Goal: Task Accomplishment & Management: Use online tool/utility

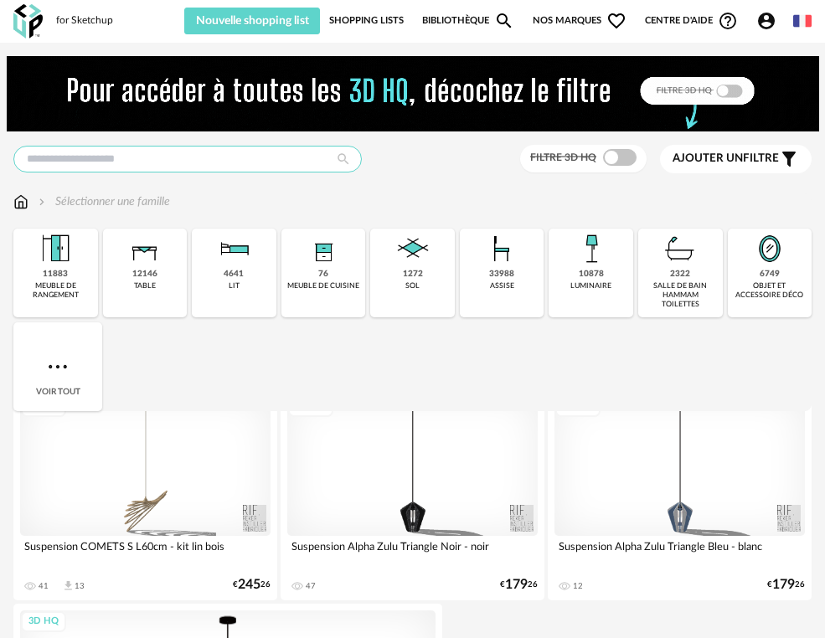
click at [113, 168] on input "text" at bounding box center [187, 159] width 348 height 27
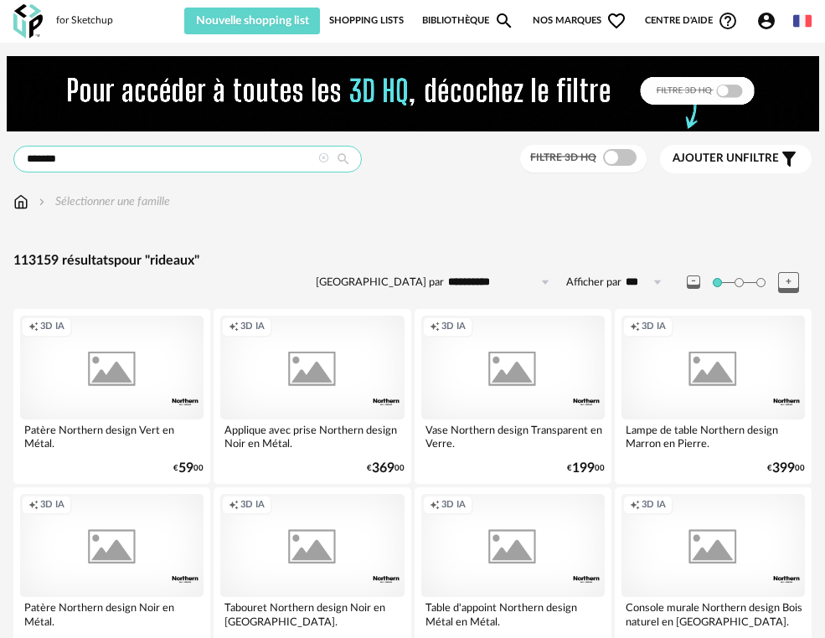
type input "*******"
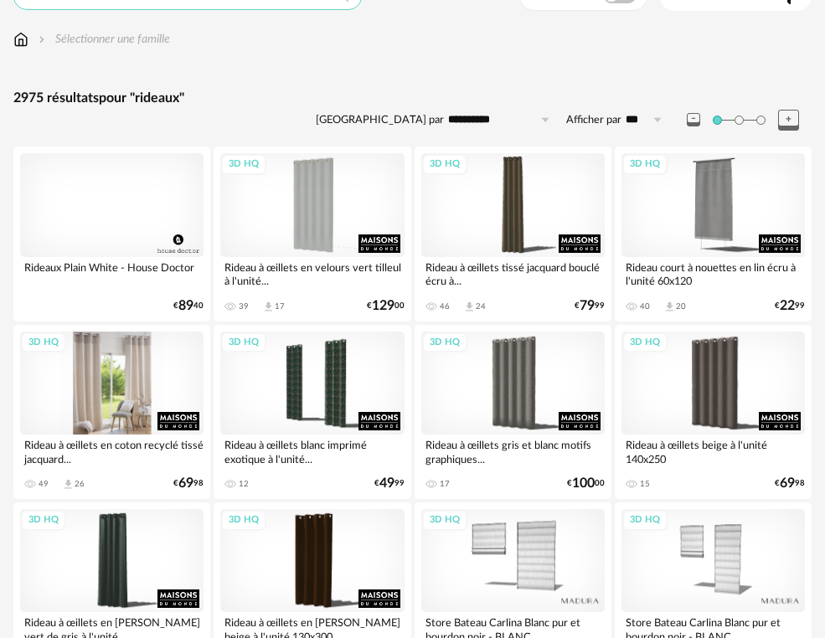
scroll to position [167, 0]
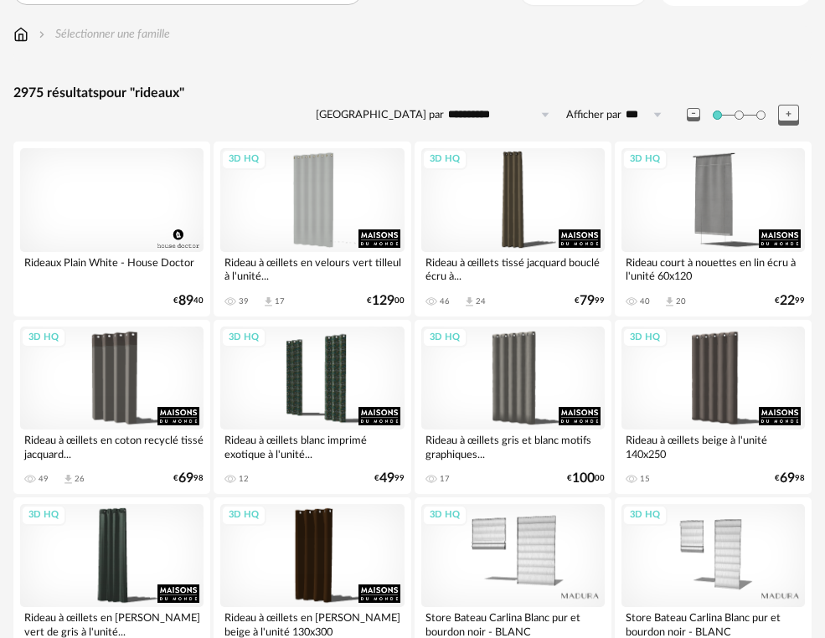
click at [114, 203] on div at bounding box center [111, 199] width 183 height 103
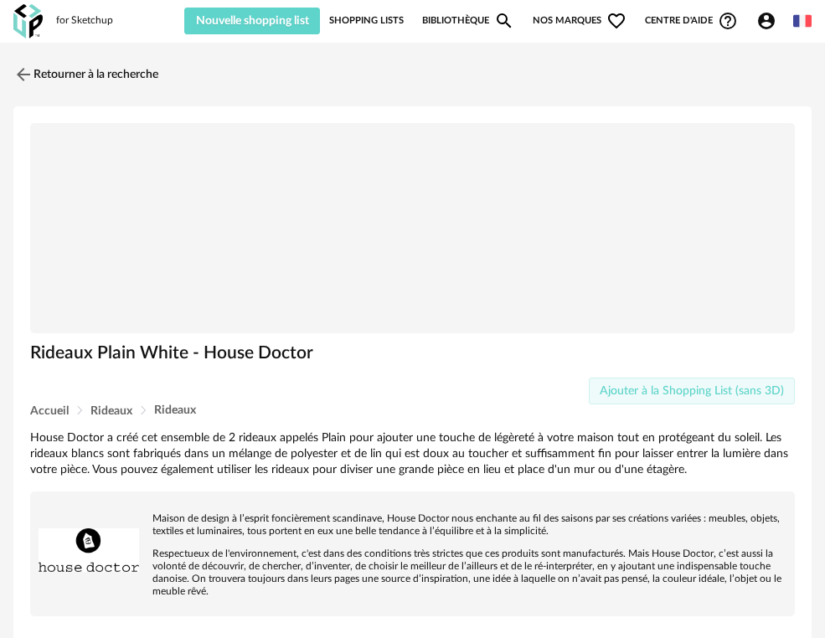
click at [650, 378] on button "Ajouter à la Shopping List (sans 3D)" at bounding box center [692, 391] width 207 height 27
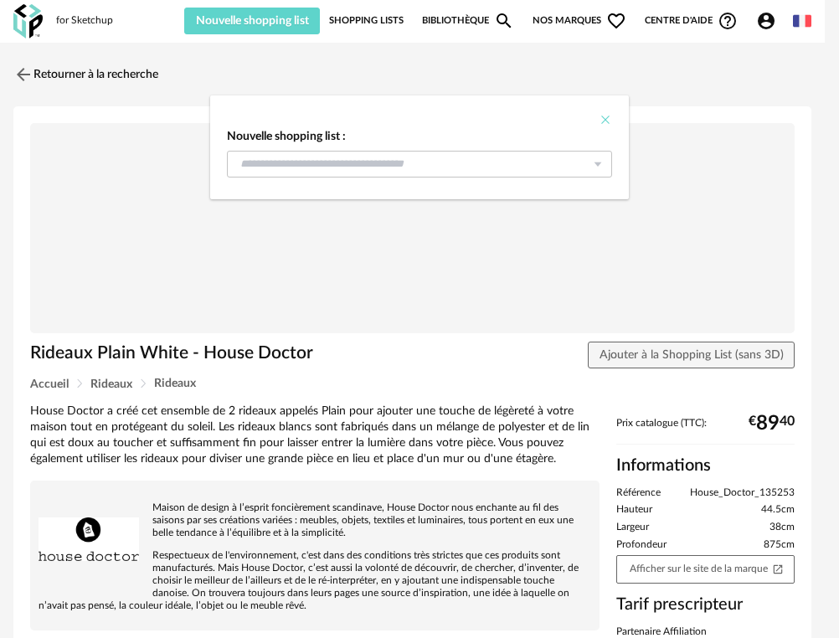
click at [610, 125] on icon "Close" at bounding box center [605, 119] width 13 height 13
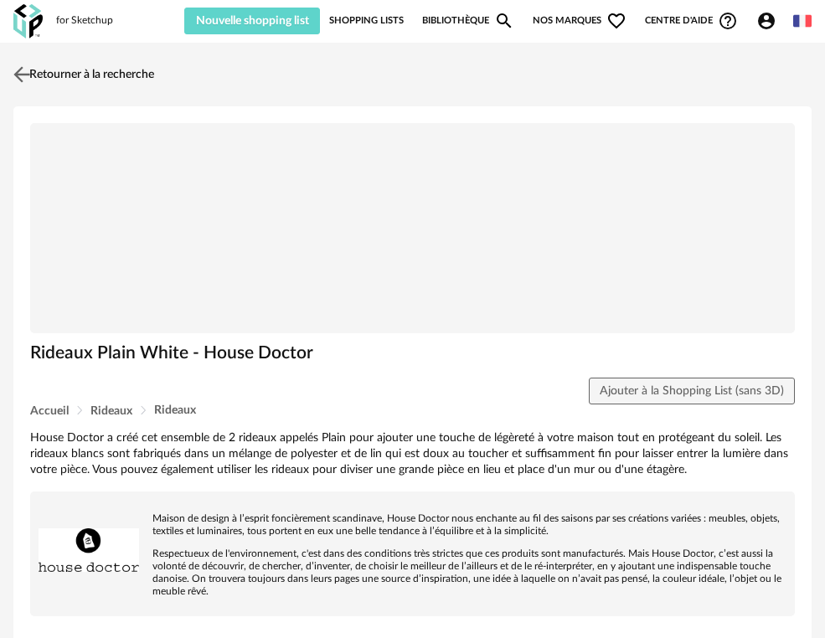
click at [25, 75] on img at bounding box center [22, 74] width 24 height 24
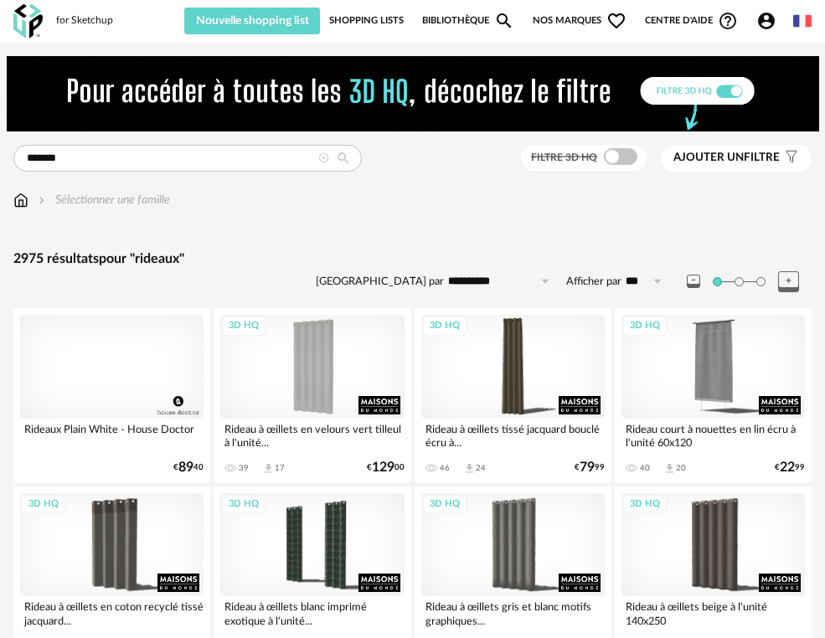
scroll to position [167, 0]
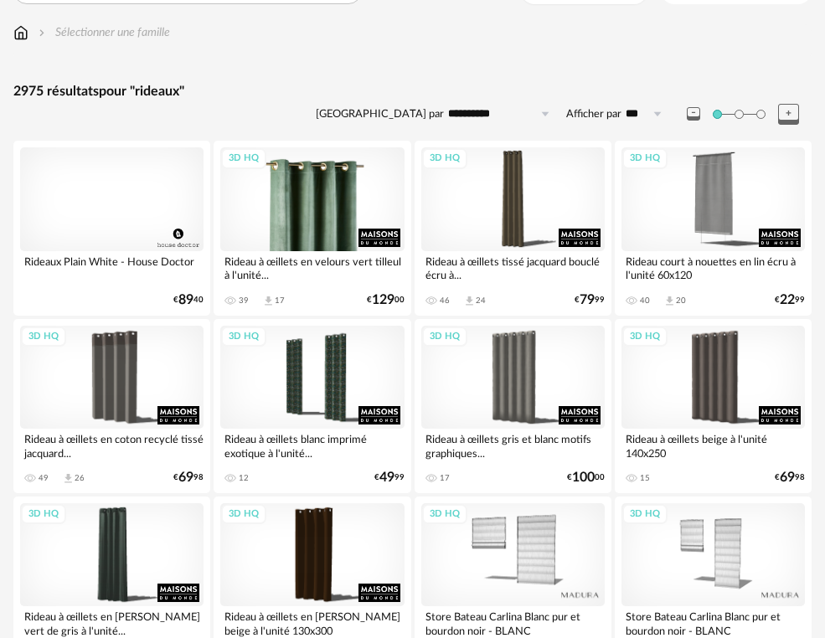
click at [300, 205] on div "3D HQ" at bounding box center [311, 198] width 183 height 103
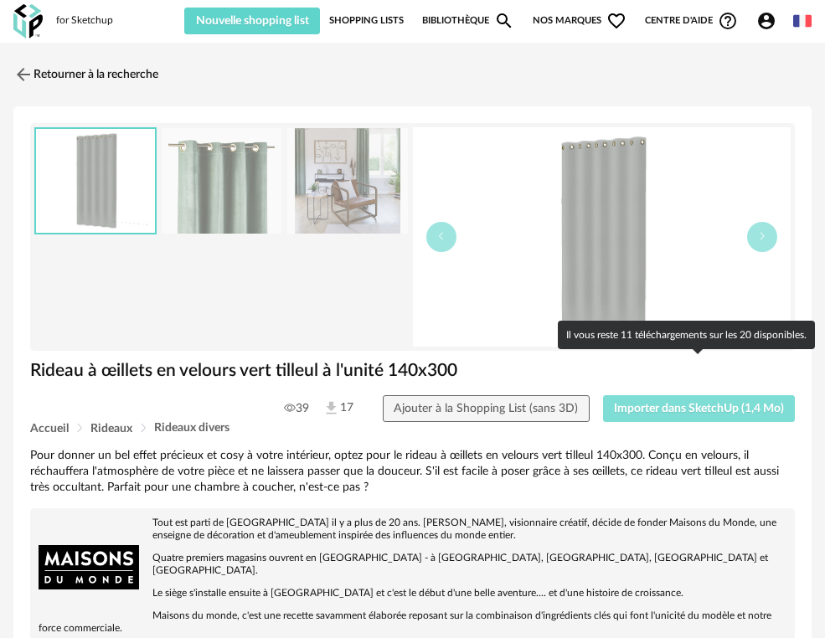
click at [631, 403] on span "Importer dans SketchUp (1,4 Mo)" at bounding box center [699, 409] width 170 height 12
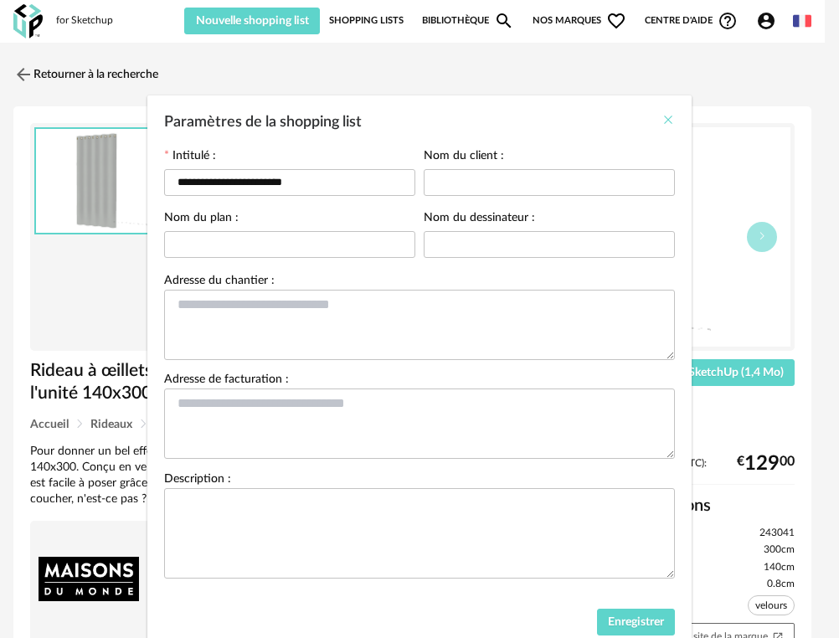
click at [662, 124] on icon "Close" at bounding box center [668, 119] width 13 height 13
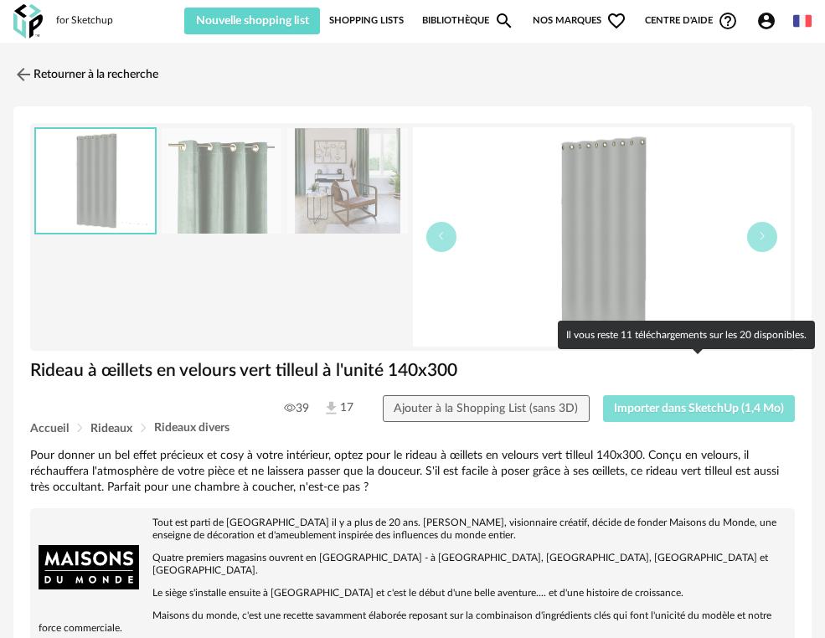
click at [737, 403] on span "Importer dans SketchUp (1,4 Mo)" at bounding box center [699, 409] width 170 height 12
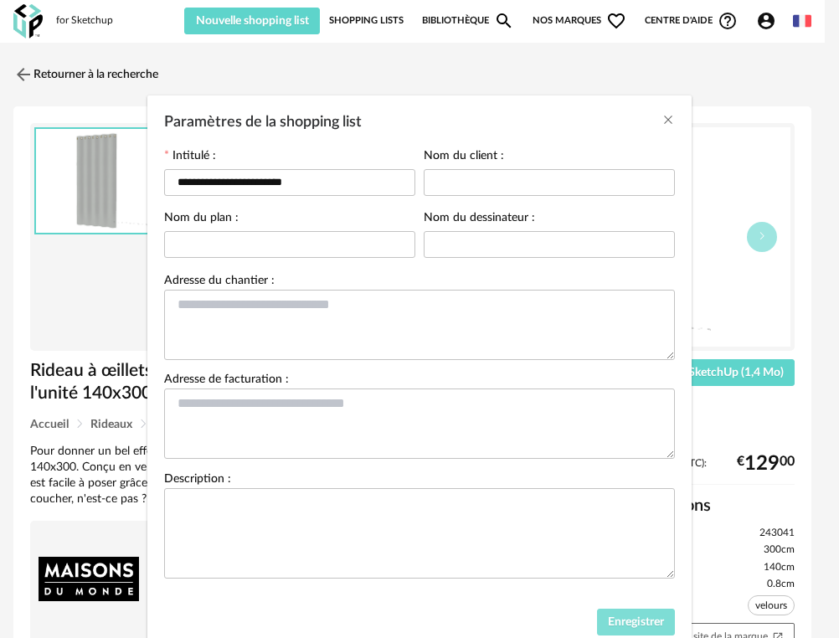
click at [638, 622] on span "Enregistrer" at bounding box center [636, 622] width 56 height 12
